Goal: Task Accomplishment & Management: Manage account settings

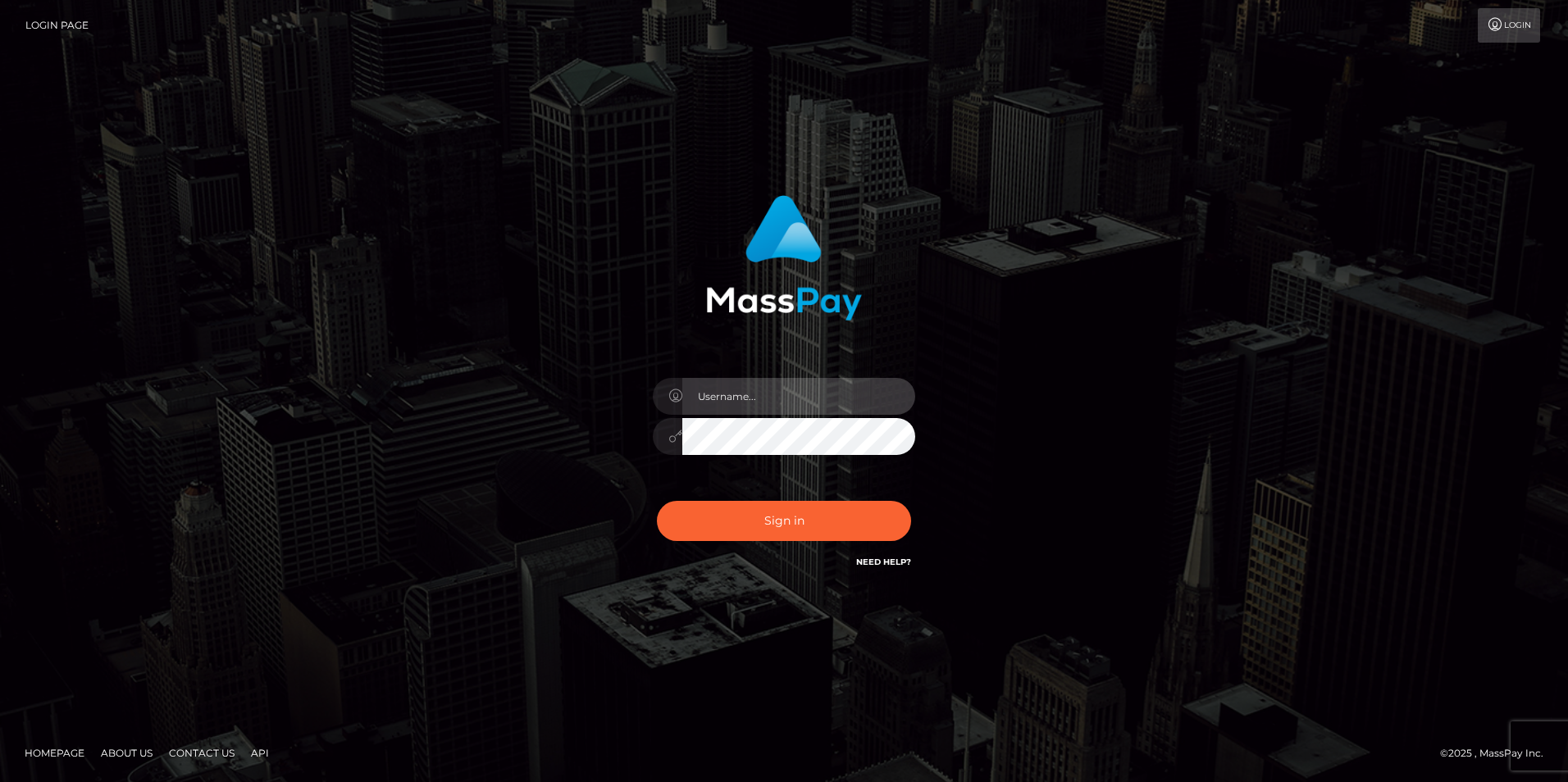
click at [705, 405] on input "text" at bounding box center [798, 396] width 233 height 37
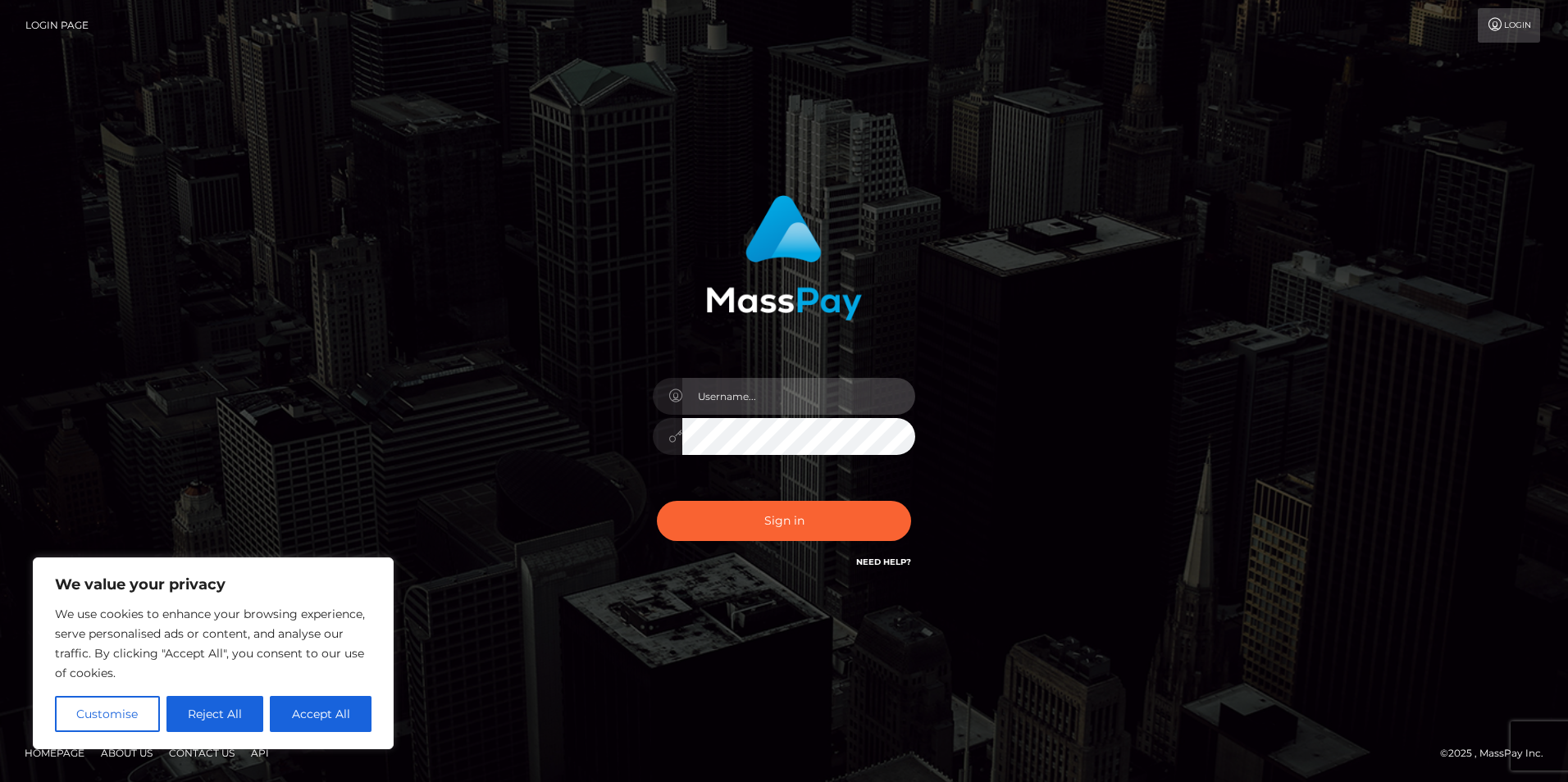
type input "maitresse.satine@gmail.com"
click at [332, 713] on button "Accept All" at bounding box center [321, 714] width 101 height 36
checkbox input "true"
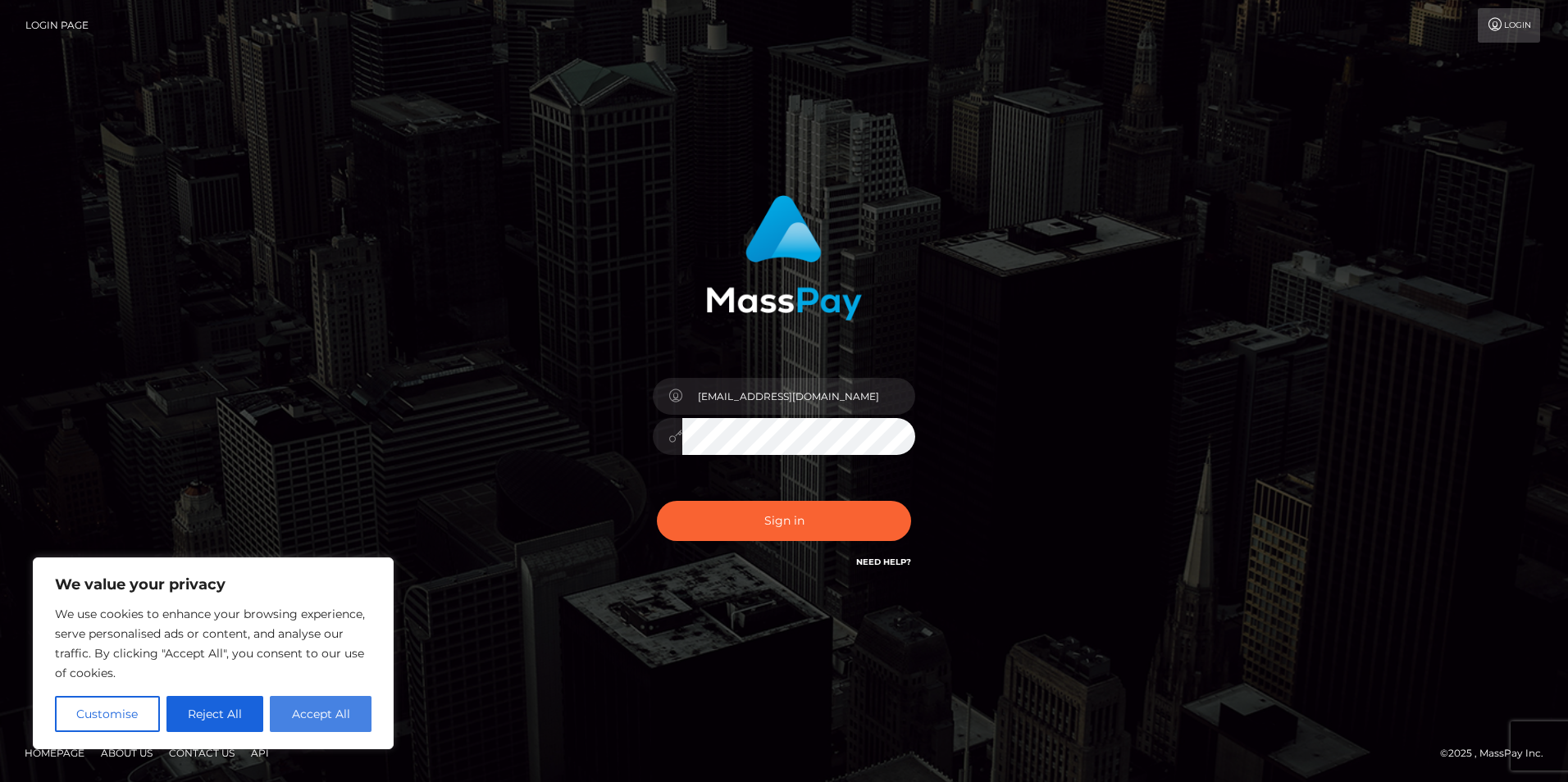
checkbox input "true"
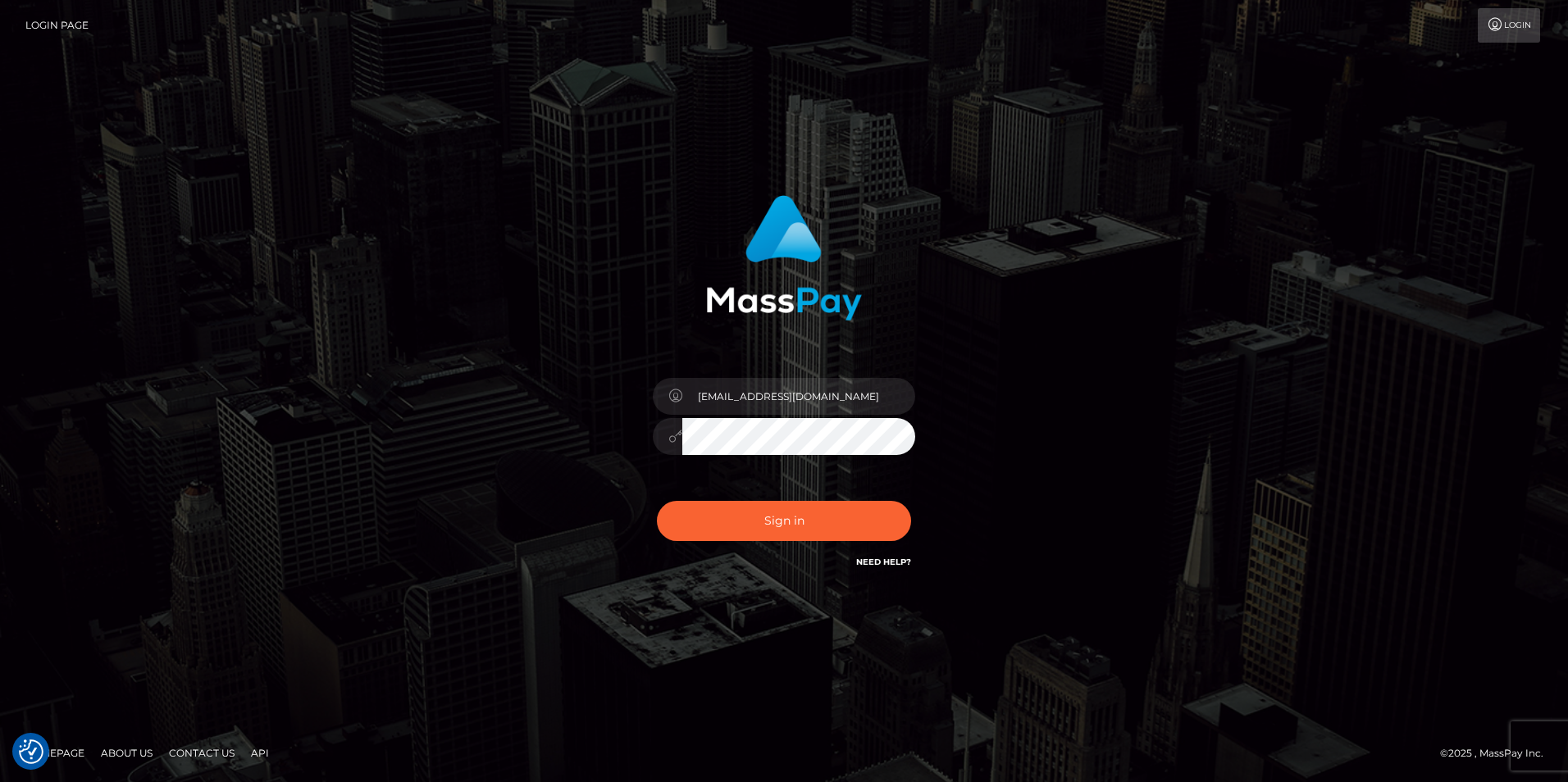
click at [657, 501] on button "Sign in" at bounding box center [784, 520] width 255 height 40
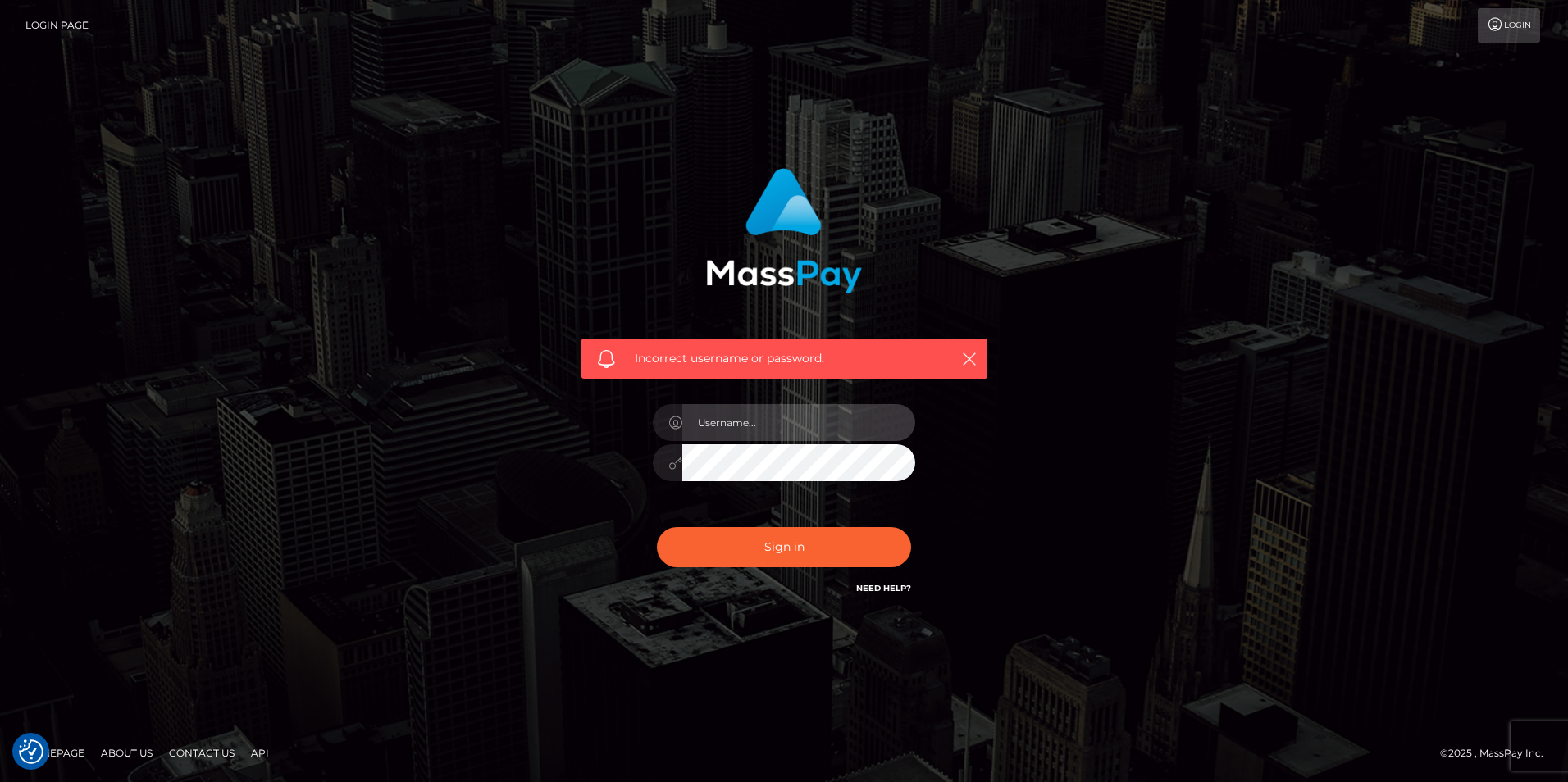
click at [747, 428] on input "text" at bounding box center [798, 422] width 233 height 37
click at [864, 423] on input "[EMAIL_ADDRESS][DOMAIN_NAME]" at bounding box center [798, 422] width 233 height 37
type input "[EMAIL_ADDRESS][DOMAIN_NAME]"
click at [657, 527] on button "Sign in" at bounding box center [784, 547] width 255 height 40
click at [755, 423] on input "text" at bounding box center [798, 422] width 233 height 37
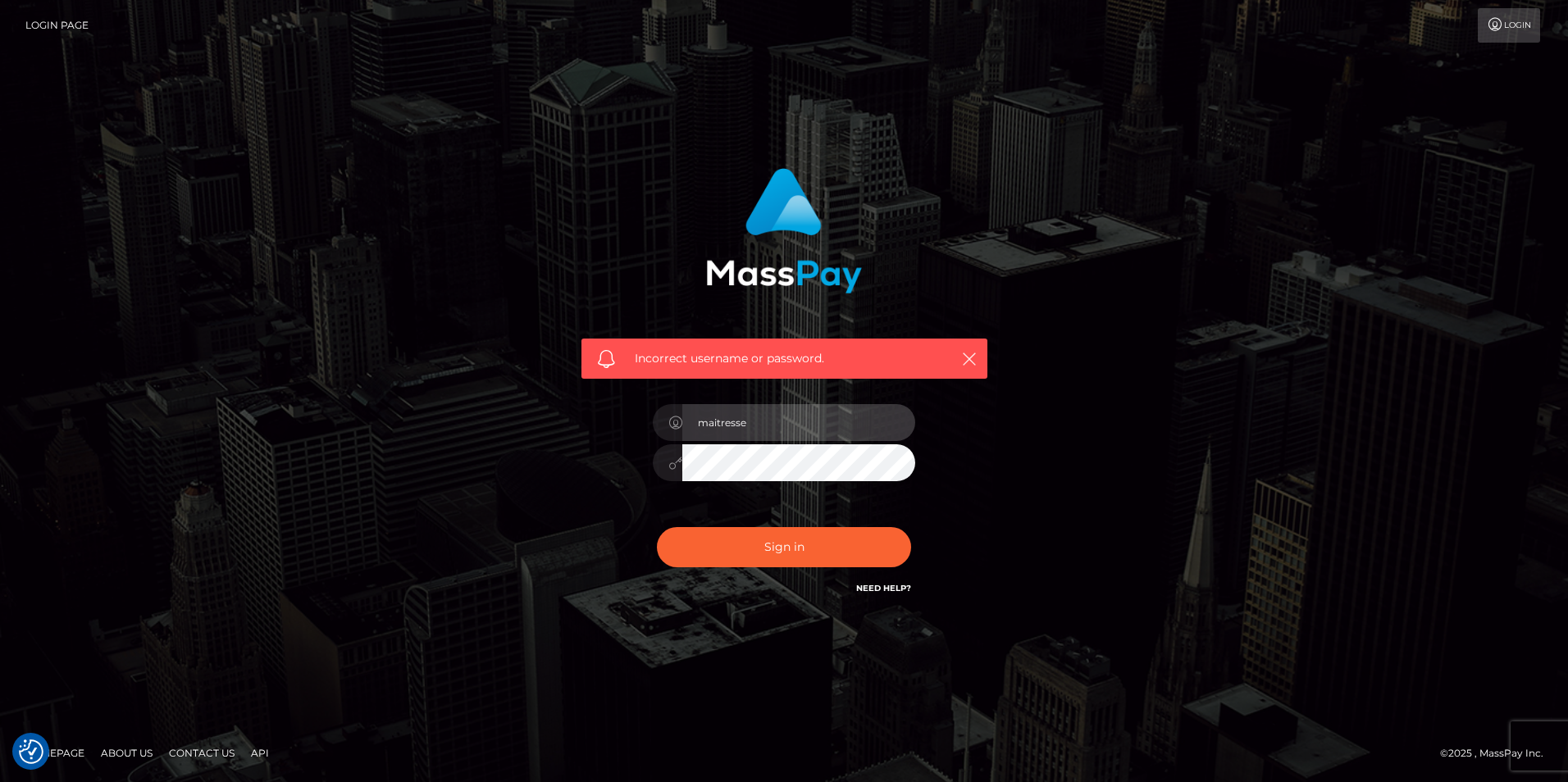
type input "[EMAIL_ADDRESS][DOMAIN_NAME]"
click at [657, 527] on button "Sign in" at bounding box center [784, 547] width 255 height 40
click at [971, 359] on icon "button" at bounding box center [968, 359] width 16 height 16
click at [969, 359] on icon "button" at bounding box center [968, 359] width 16 height 16
click at [969, 358] on icon "button" at bounding box center [968, 359] width 16 height 16
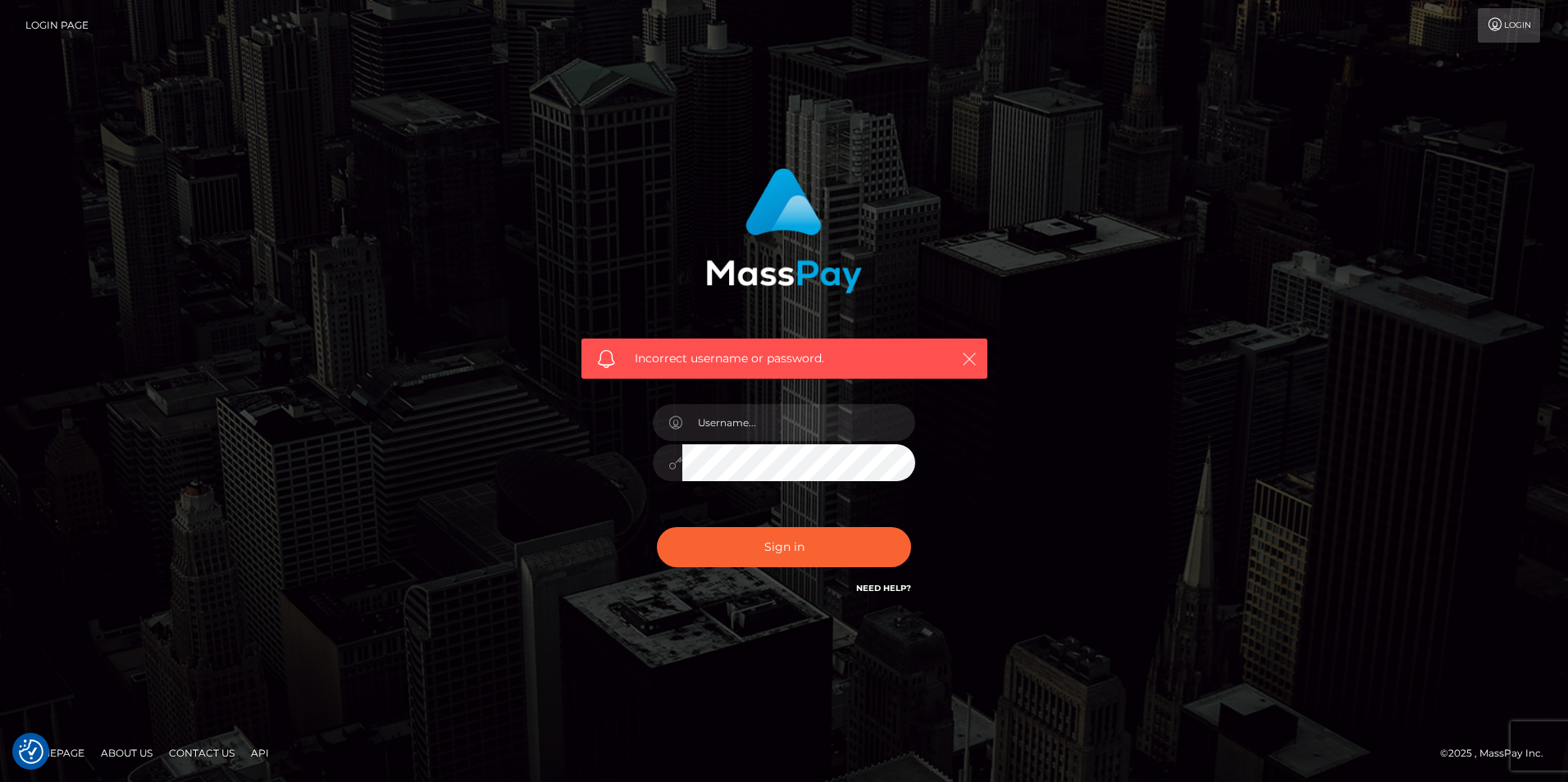
click at [969, 358] on icon "button" at bounding box center [968, 359] width 16 height 16
click at [930, 414] on div "Incorrect username or password." at bounding box center [784, 383] width 430 height 455
click at [962, 360] on icon "button" at bounding box center [968, 359] width 16 height 16
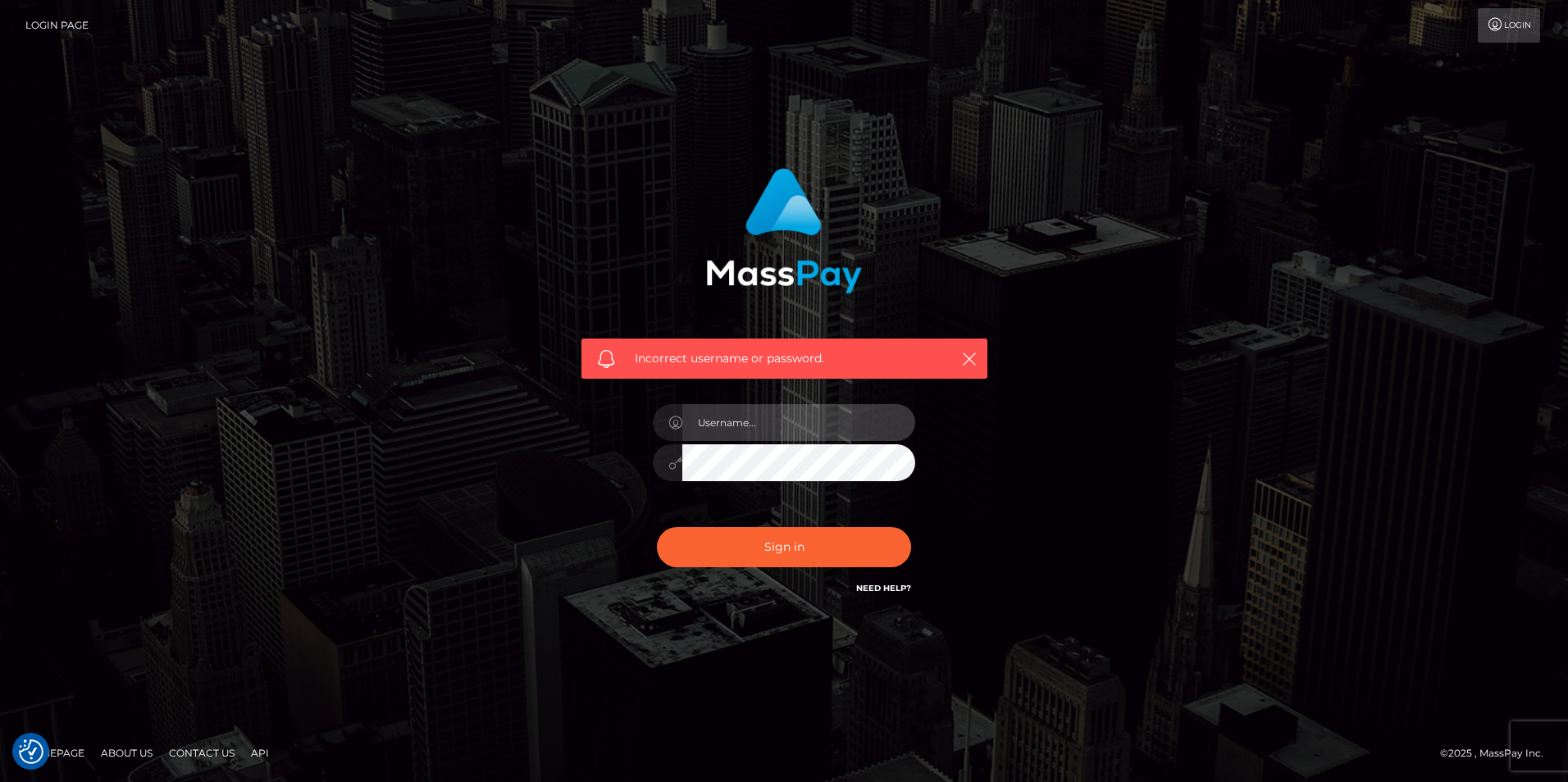
click at [707, 428] on input "text" at bounding box center [798, 422] width 233 height 37
click at [631, 240] on div "Incorrect username or password." at bounding box center [784, 268] width 430 height 224
